Goal: Transaction & Acquisition: Subscribe to service/newsletter

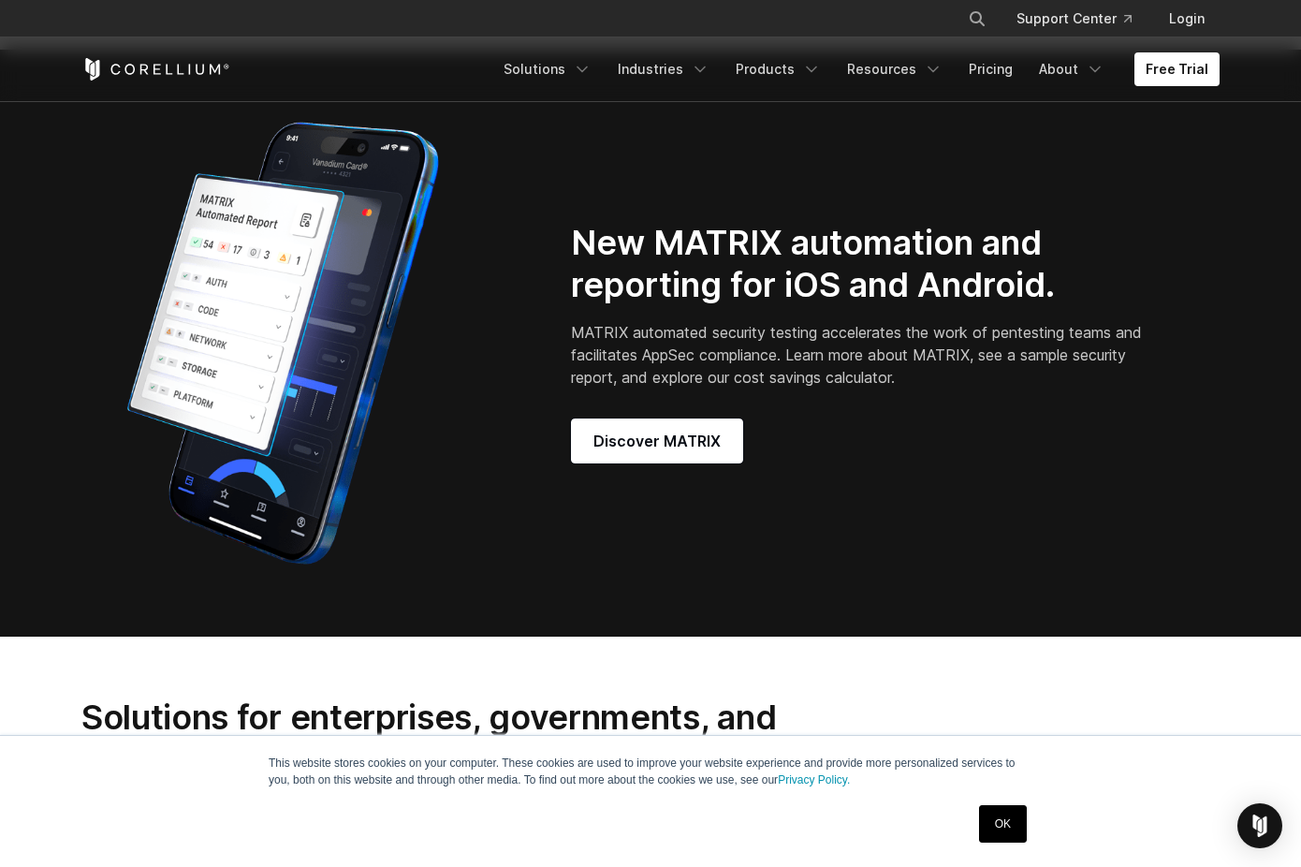
scroll to position [1656, 0]
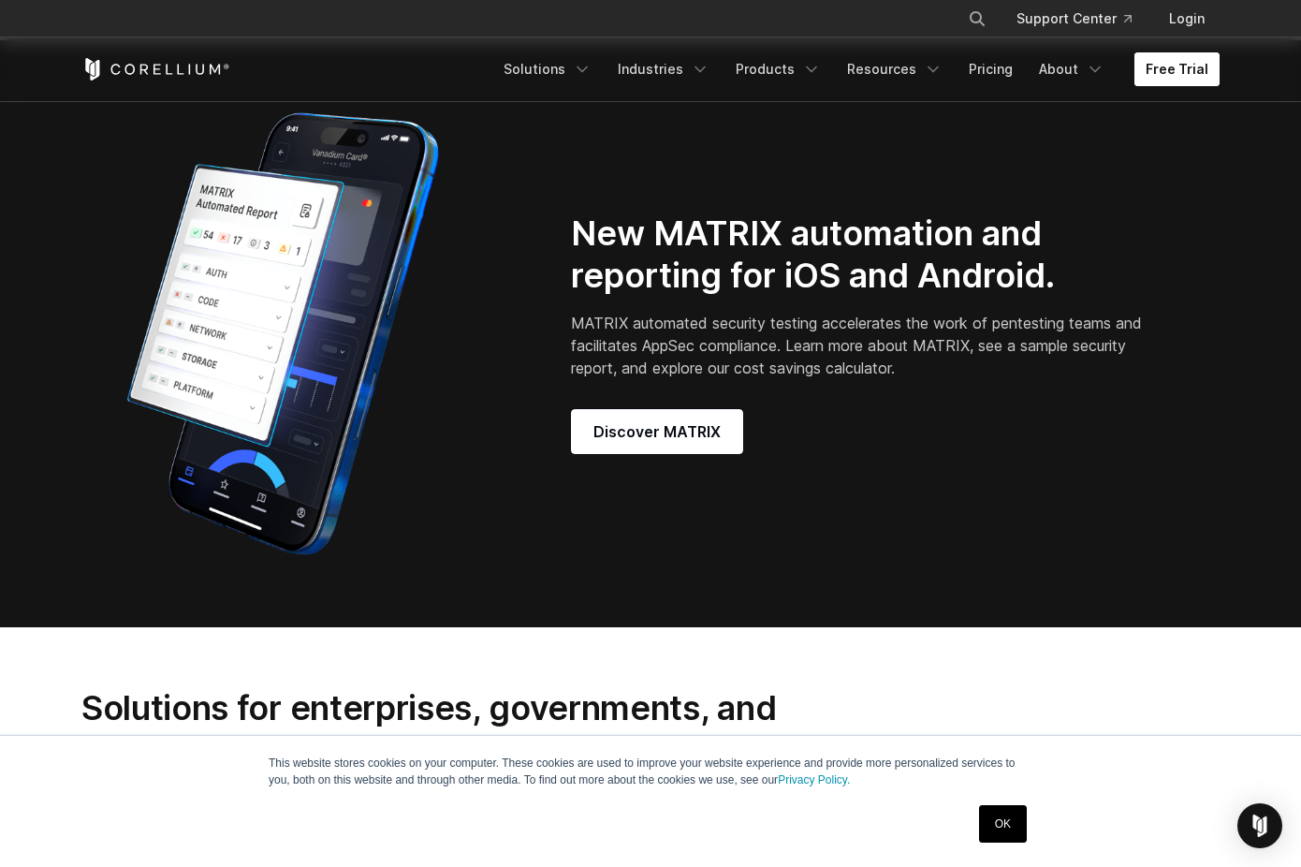
click at [1181, 69] on link "Free Trial" at bounding box center [1176, 69] width 85 height 34
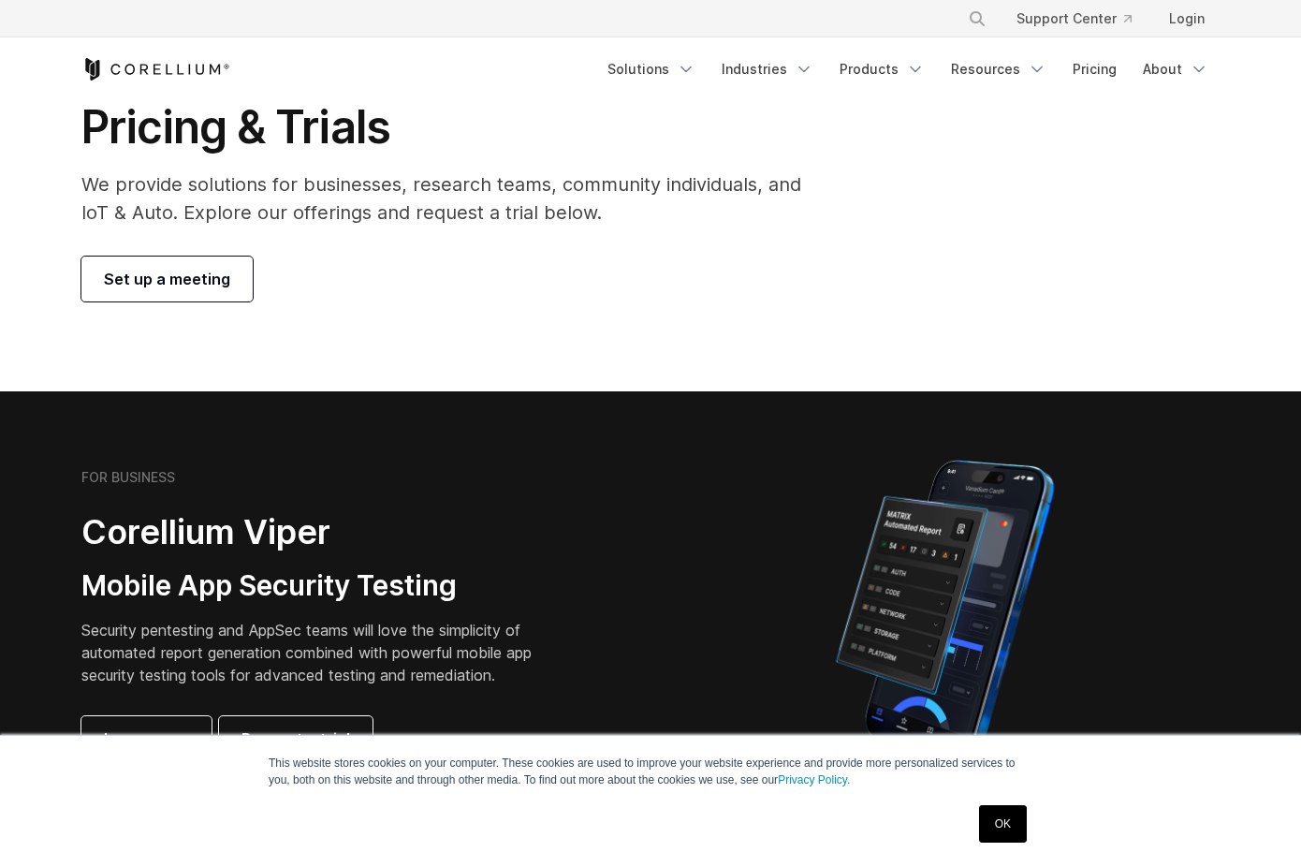
scroll to position [94, 0]
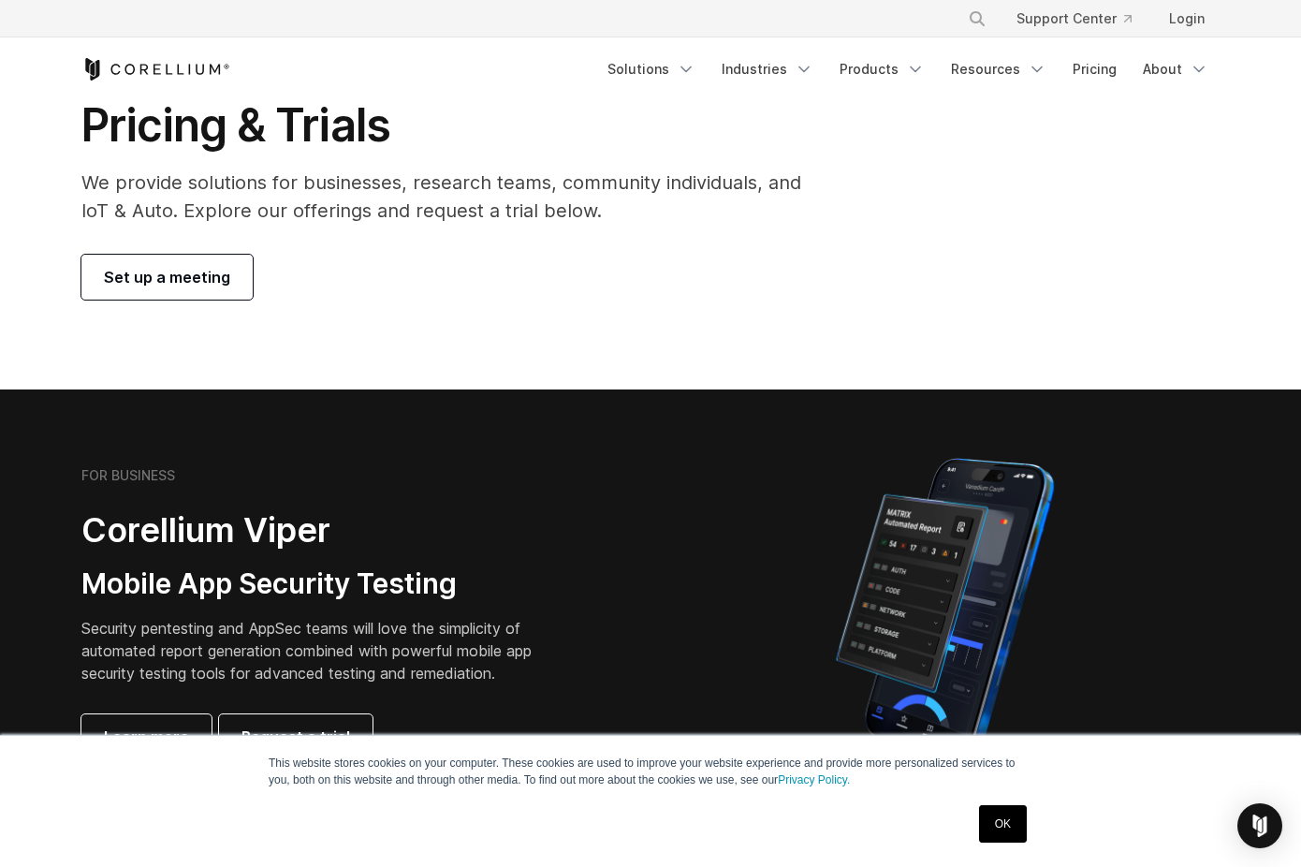
click at [231, 266] on link "Set up a meeting" at bounding box center [166, 277] width 171 height 45
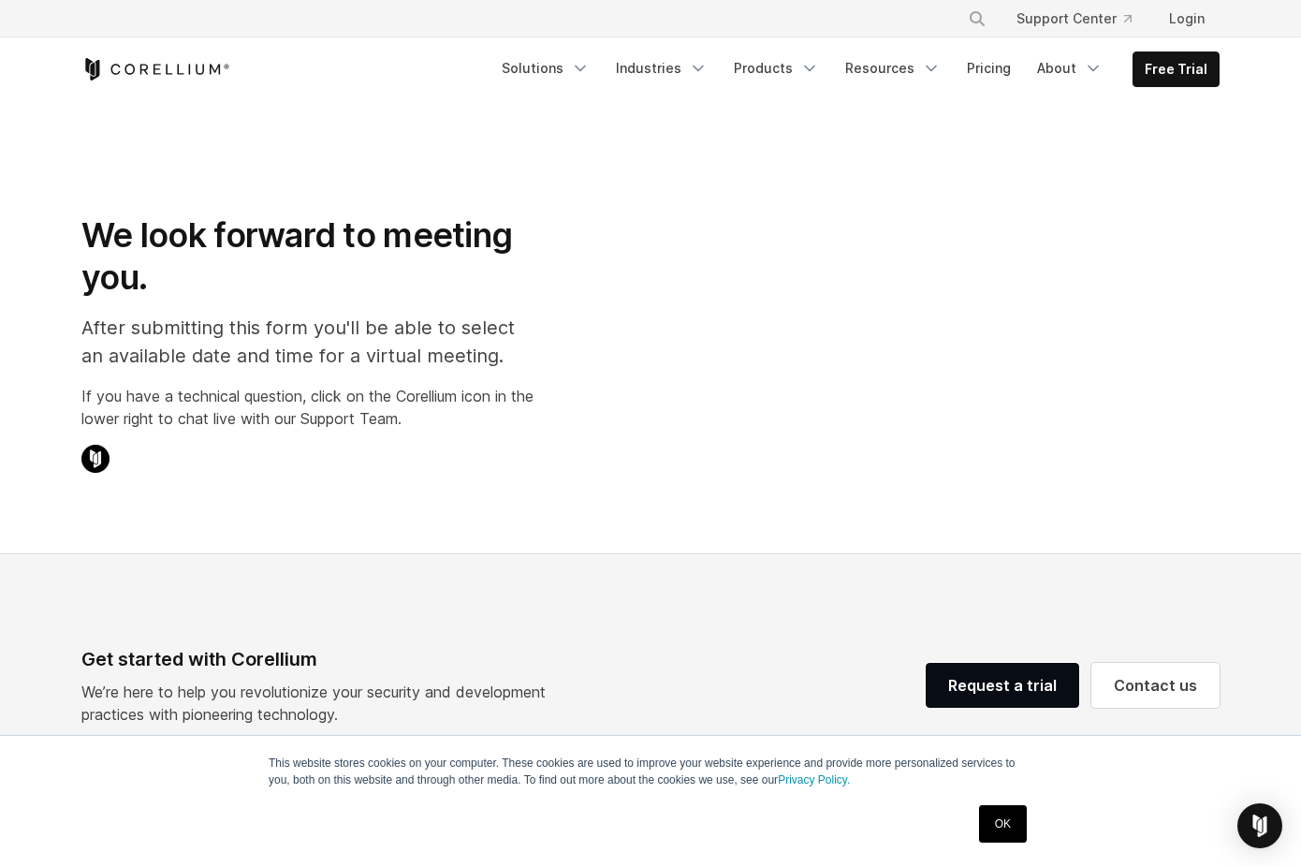
select select "**"
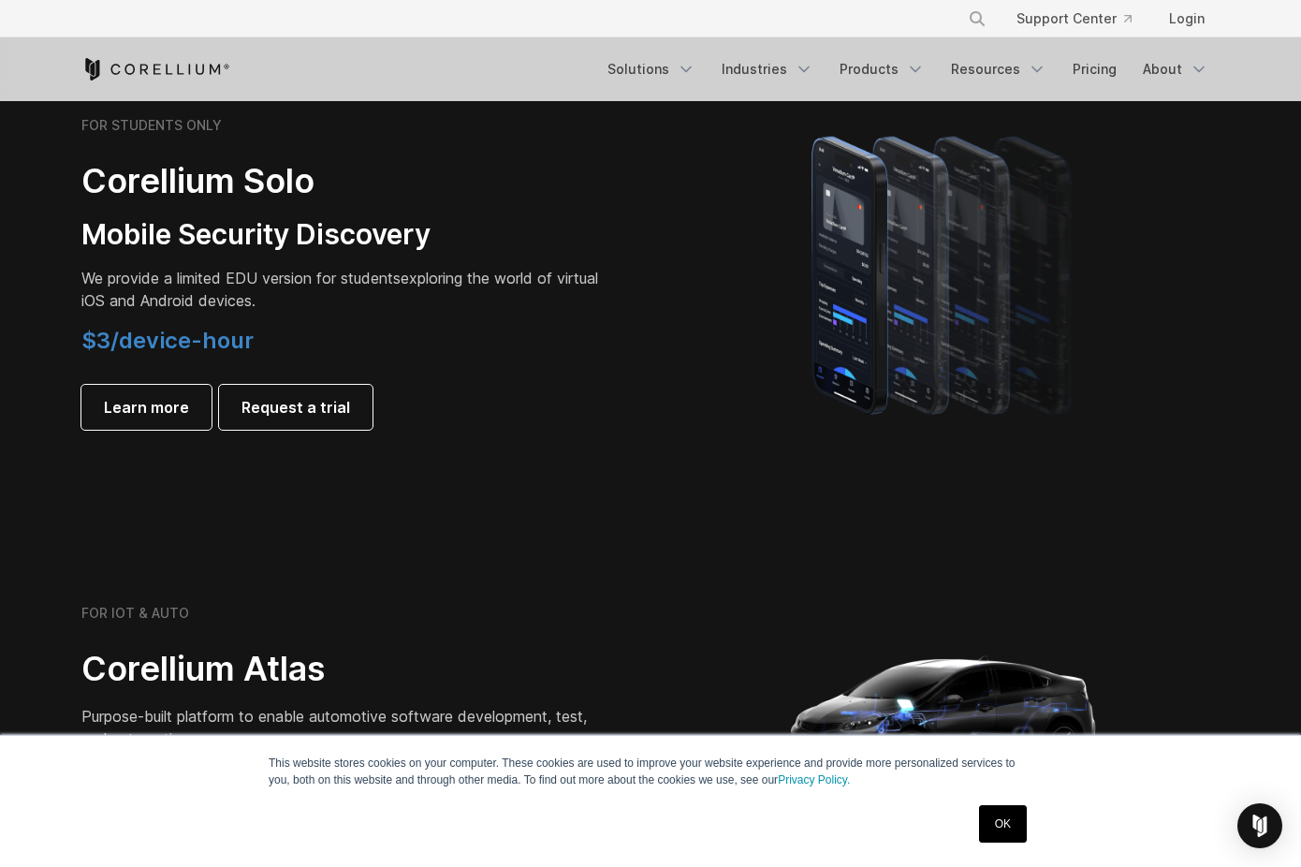
scroll to position [1330, 0]
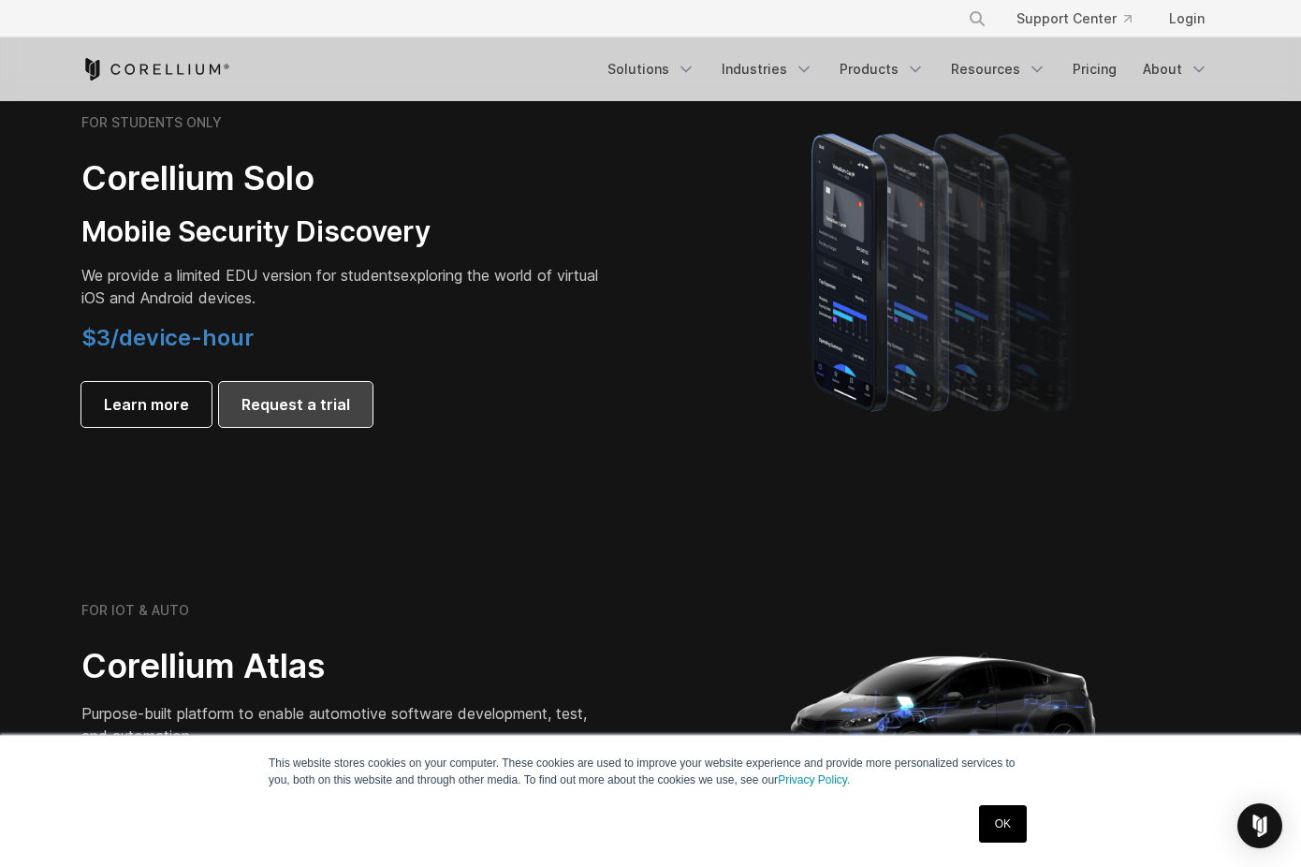
click at [349, 402] on link "Request a trial" at bounding box center [295, 404] width 153 height 45
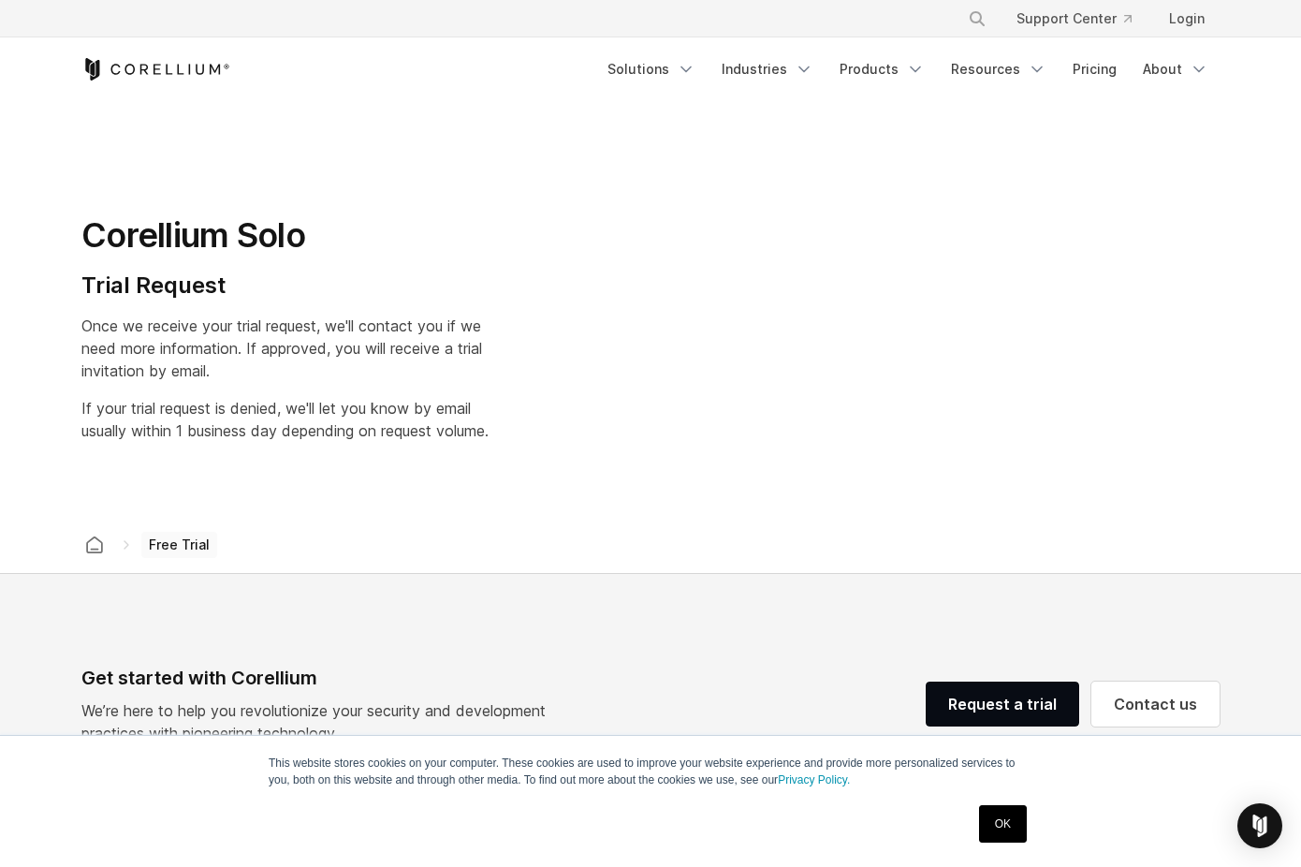
select select "**"
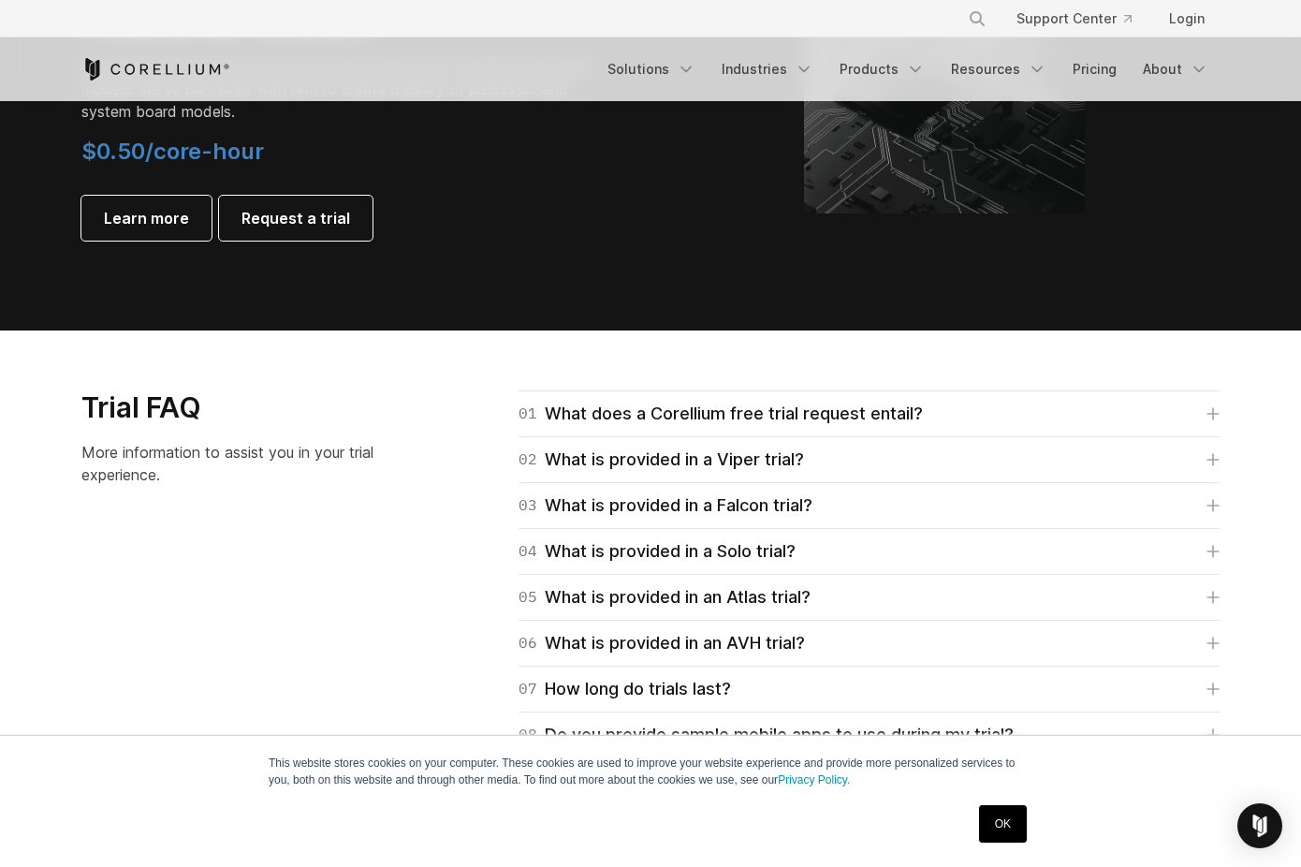
scroll to position [2439, 0]
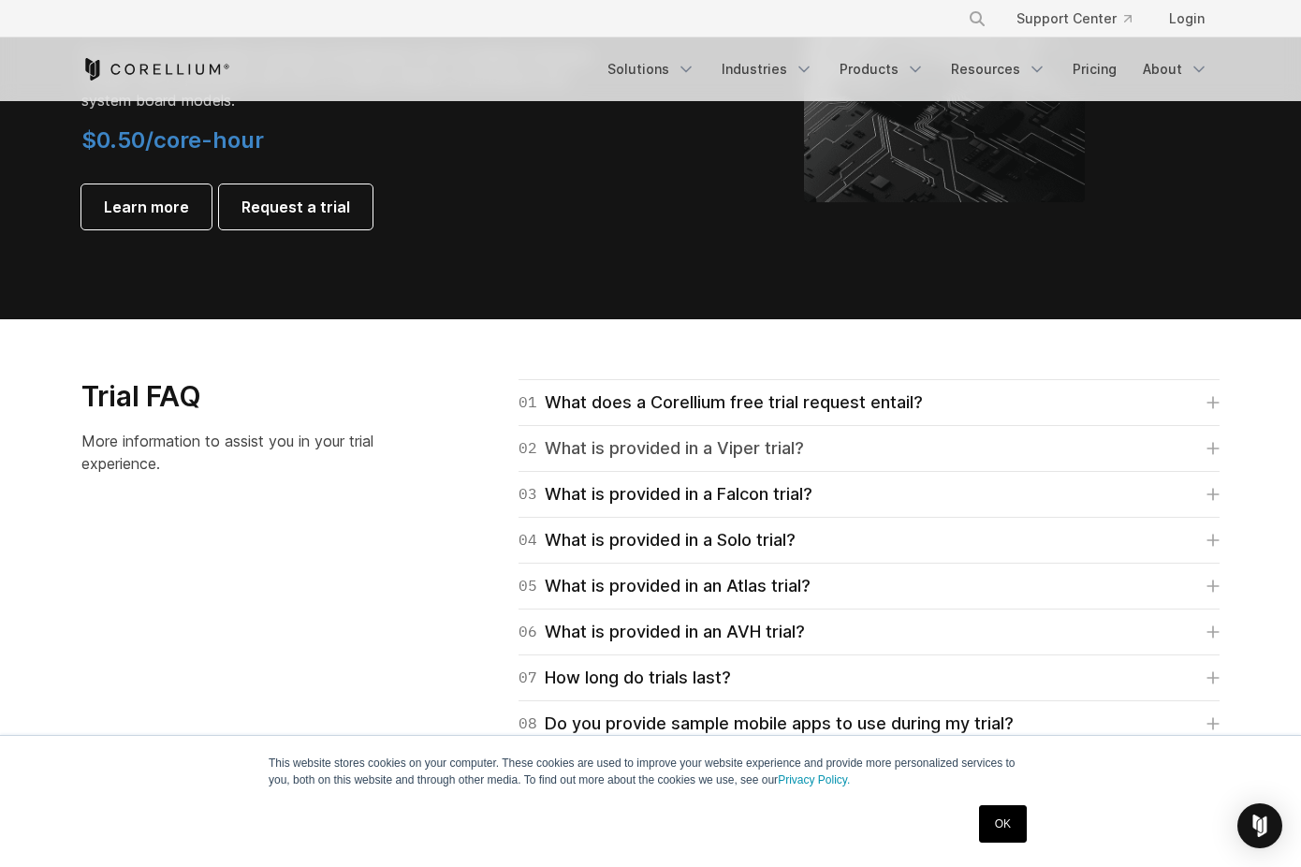
click at [716, 456] on div "02 What is provided in a Viper trial?" at bounding box center [660, 448] width 285 height 26
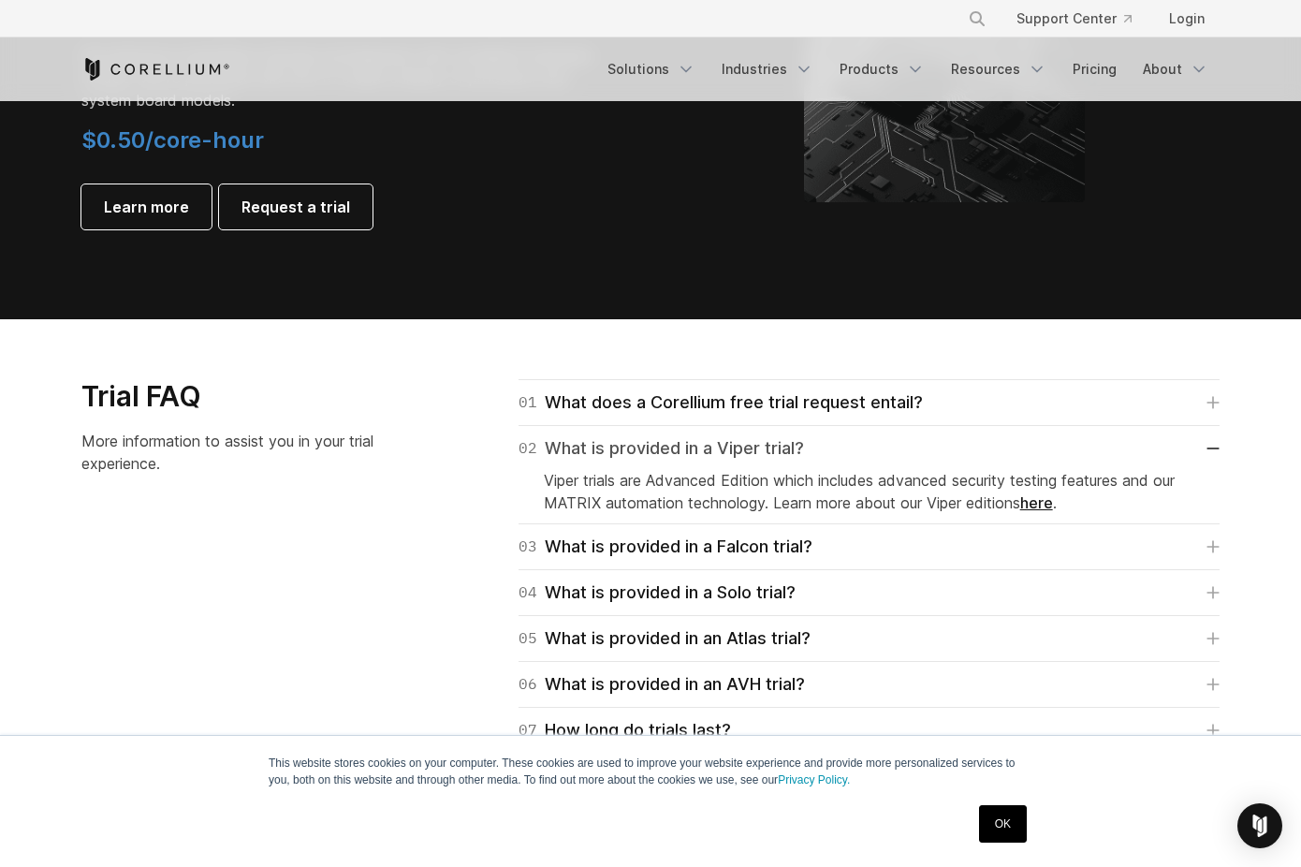
click at [716, 456] on div "02 What is provided in a Viper trial?" at bounding box center [660, 448] width 285 height 26
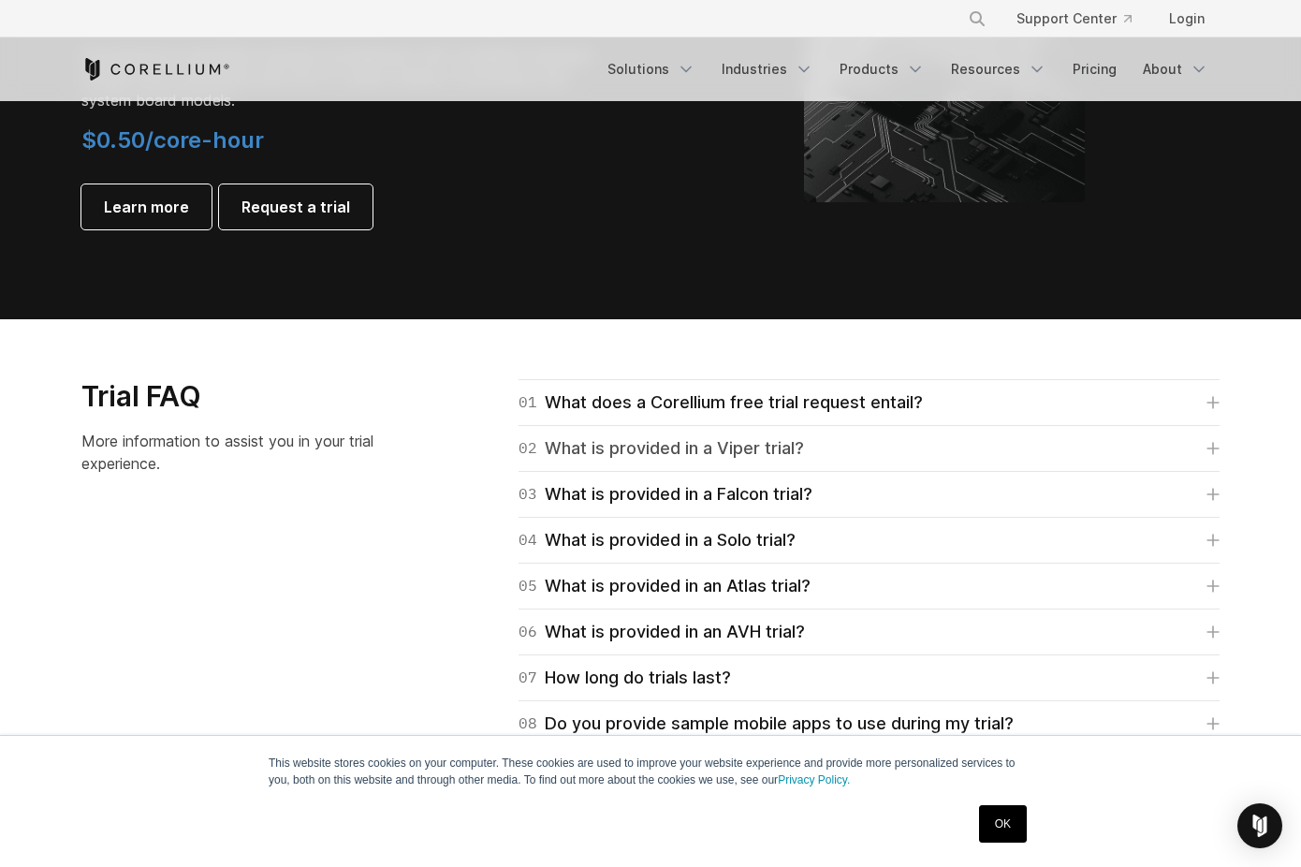
click at [716, 456] on div "02 What is provided in a Viper trial?" at bounding box center [660, 448] width 285 height 26
